Goal: Information Seeking & Learning: Find specific fact

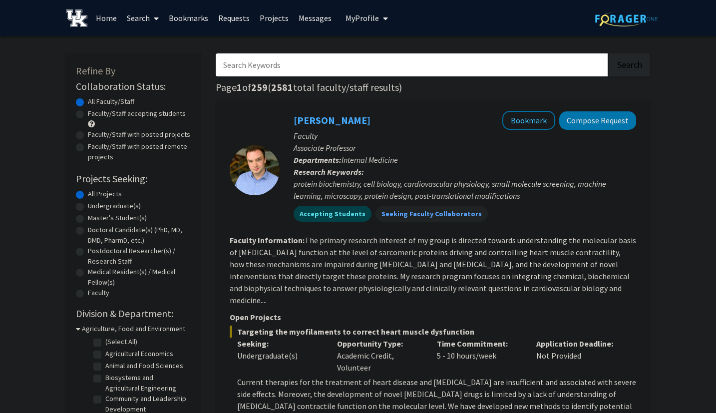
click at [503, 58] on input "Search Keywords" at bounding box center [412, 64] width 392 height 23
click at [610, 53] on button "Search" at bounding box center [630, 64] width 41 height 23
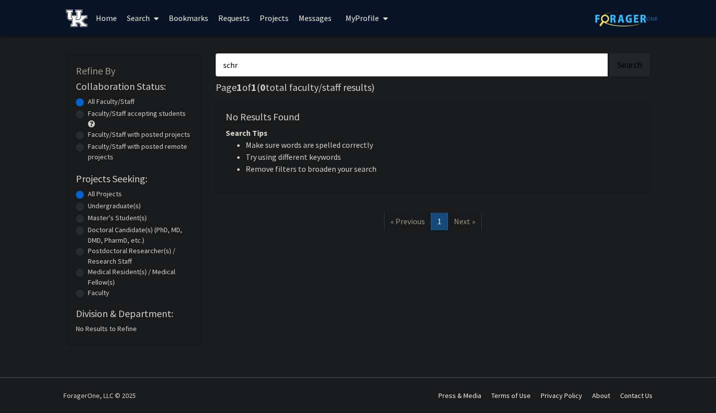
type input "schr"
click at [610, 53] on button "Search" at bounding box center [630, 64] width 41 height 23
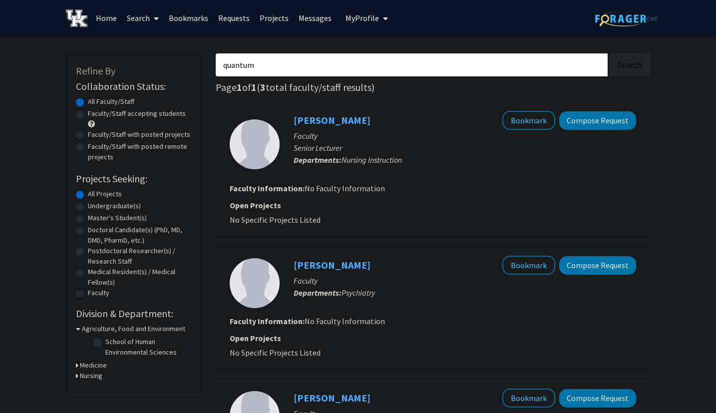
type input "quantum"
click at [610, 53] on button "Search" at bounding box center [630, 64] width 41 height 23
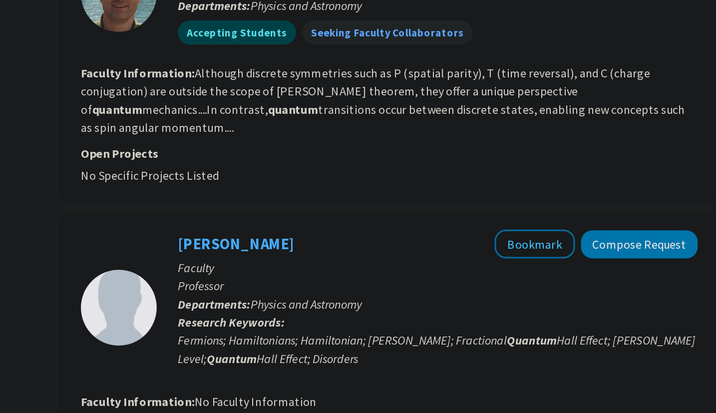
scroll to position [832, 0]
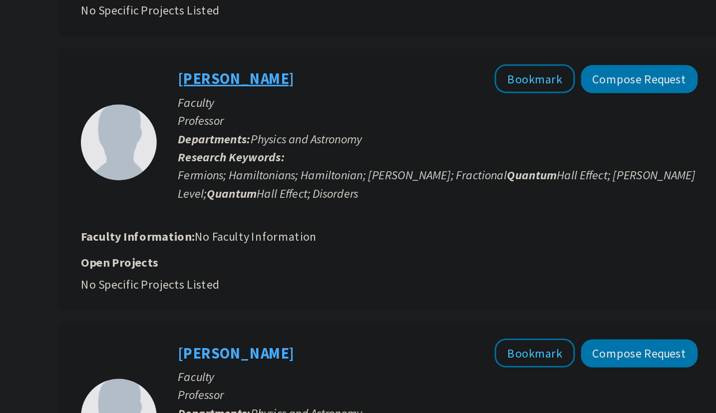
click at [343, 135] on link "[PERSON_NAME]" at bounding box center [332, 141] width 77 height 12
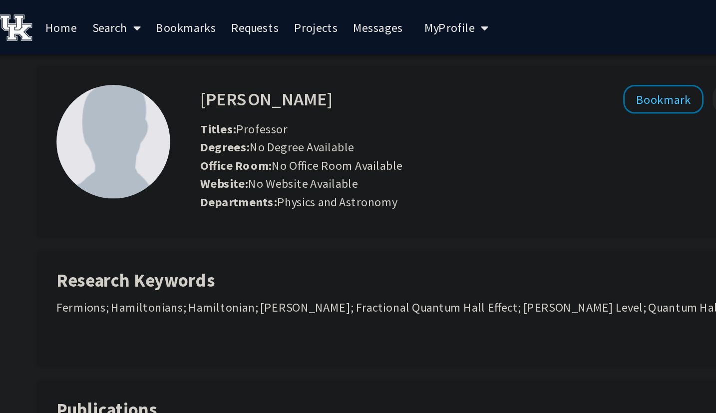
click at [220, 67] on h4 "[PERSON_NAME]" at bounding box center [241, 65] width 87 height 18
drag, startPoint x: 220, startPoint y: 67, endPoint x: 250, endPoint y: 66, distance: 29.5
click at [249, 67] on h4 "[PERSON_NAME]" at bounding box center [241, 65] width 87 height 18
copy h4 "[PERSON_NAME]"
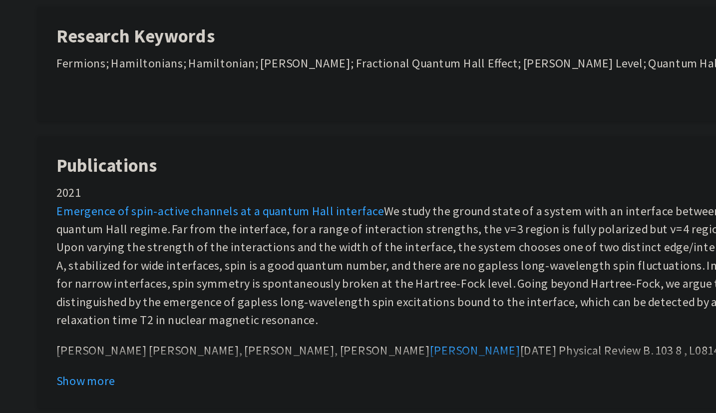
scroll to position [157, 0]
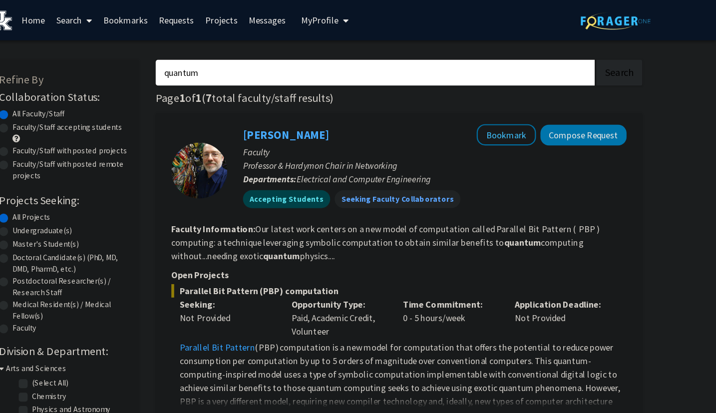
click at [297, 62] on input "quantum" at bounding box center [412, 64] width 392 height 23
type input "debray"
click at [610, 53] on button "Search" at bounding box center [630, 64] width 41 height 23
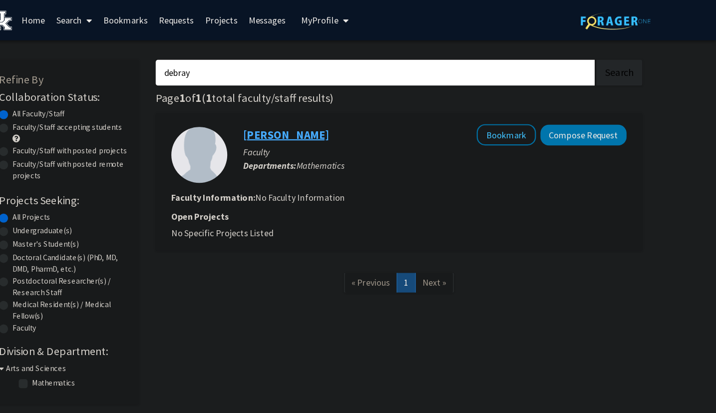
click at [324, 115] on link "[PERSON_NAME]" at bounding box center [332, 120] width 77 height 12
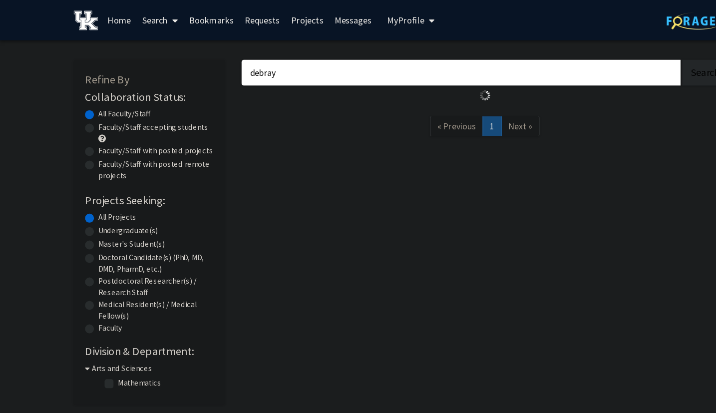
type input "quantum"
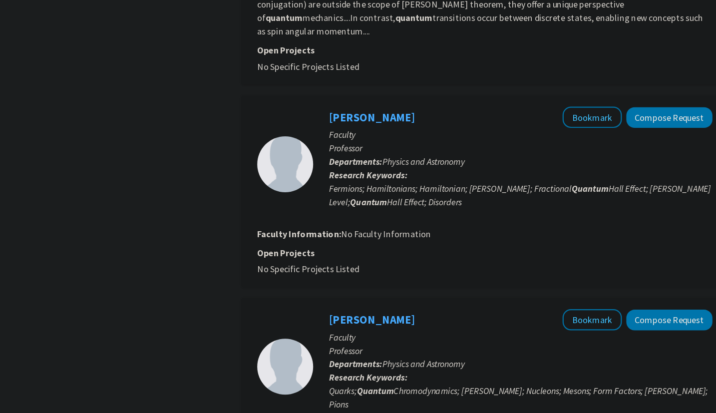
scroll to position [1329, 0]
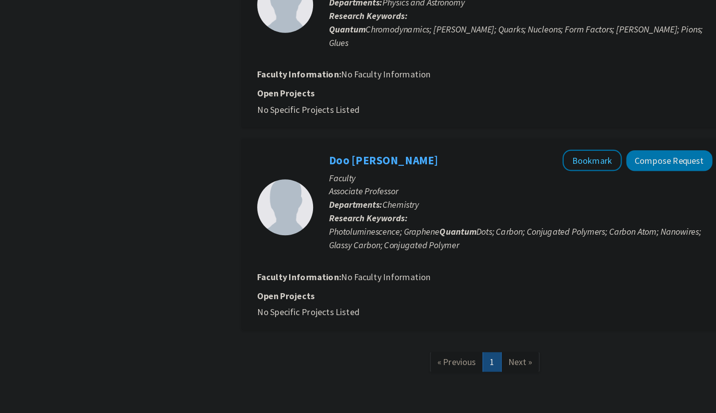
click at [457, 362] on span "Next »" at bounding box center [464, 367] width 21 height 10
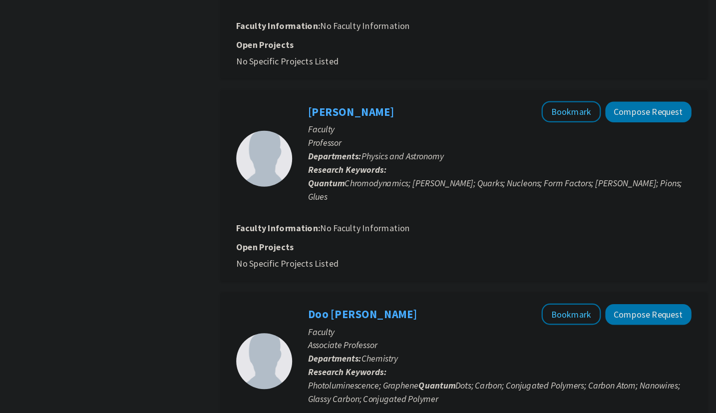
scroll to position [1230, 0]
